Goal: Task Accomplishment & Management: Manage account settings

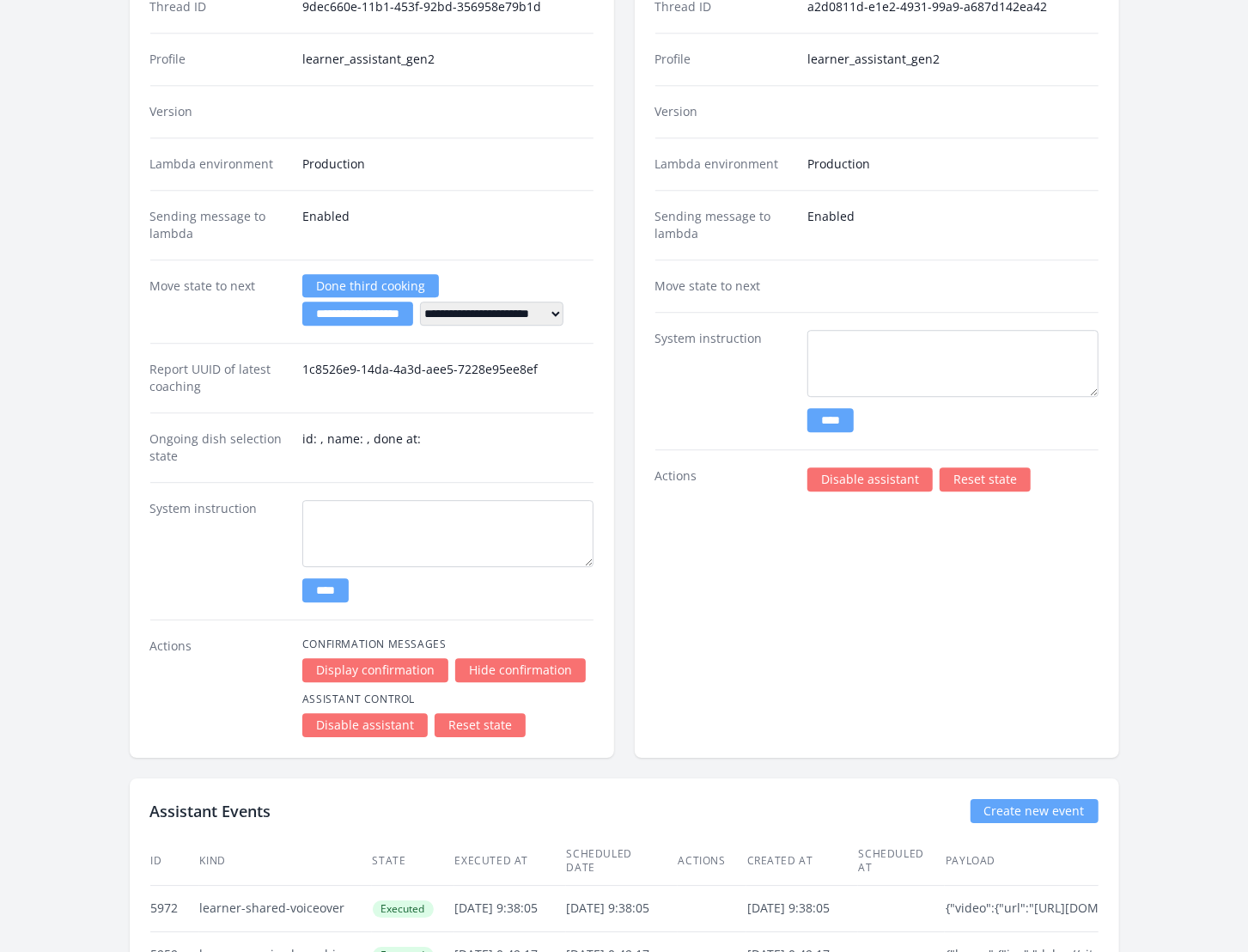
scroll to position [2515, 0]
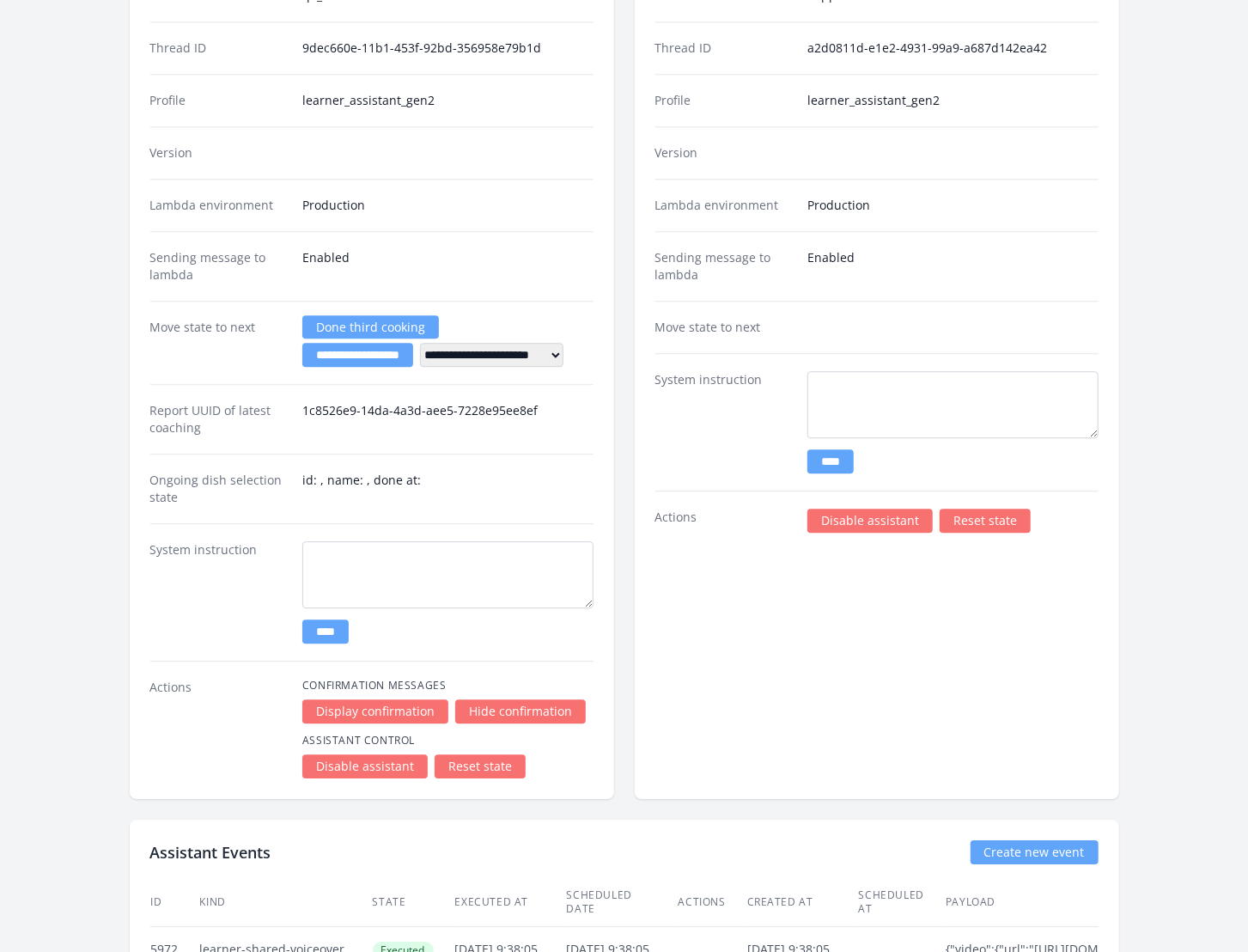
click at [864, 508] on link "Disable assistant" at bounding box center [870, 520] width 126 height 24
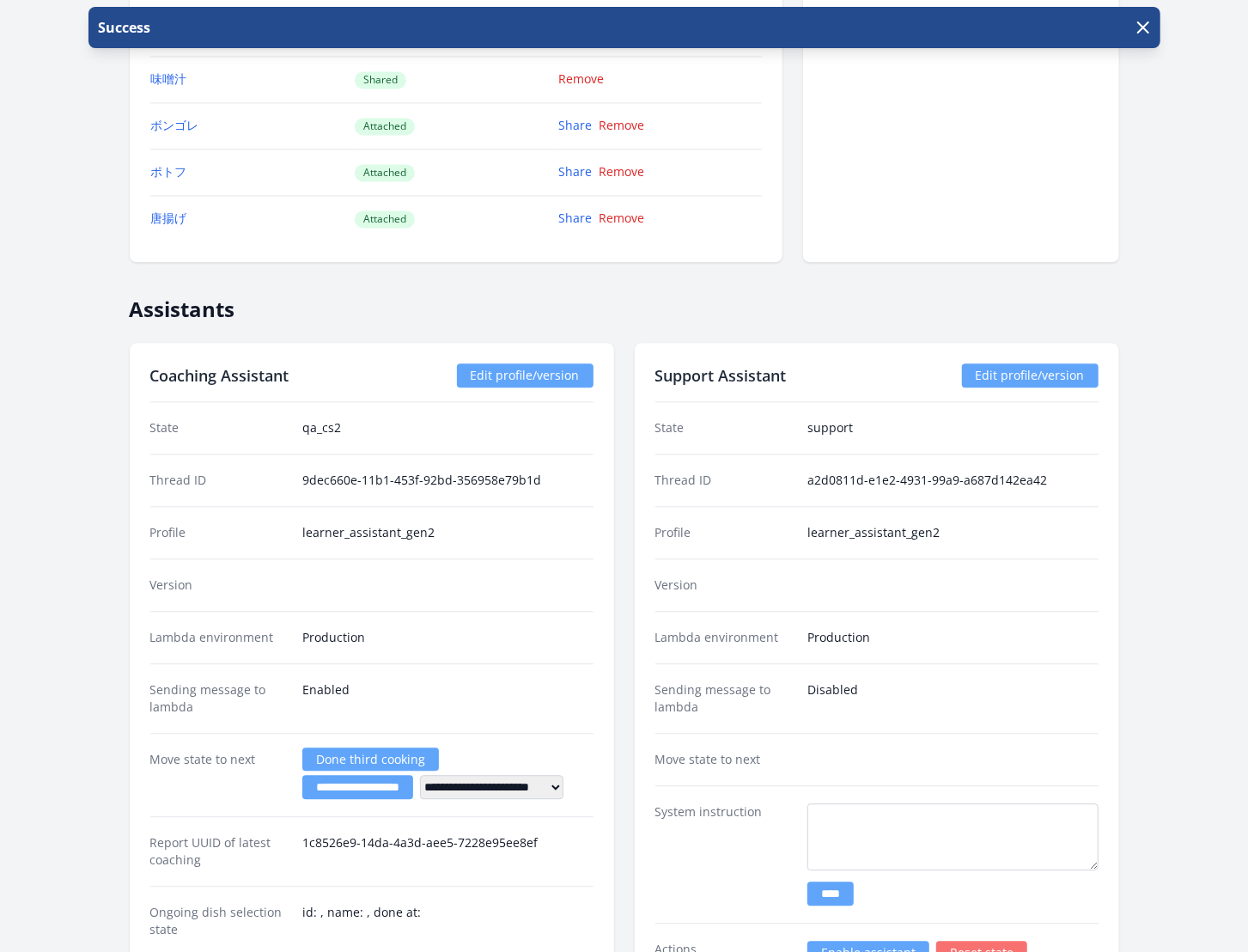
scroll to position [2073, 0]
